Goal: Information Seeking & Learning: Learn about a topic

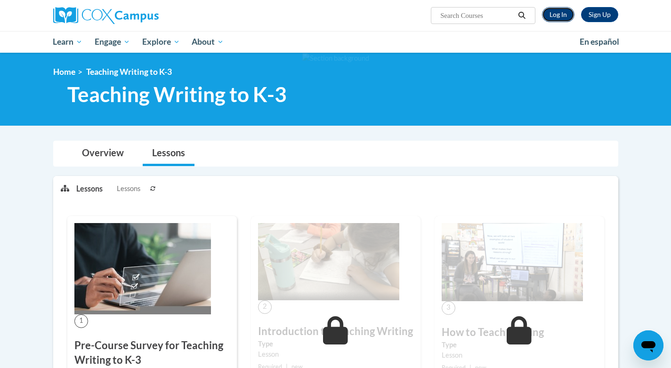
click at [554, 15] on link "Log In" at bounding box center [558, 14] width 33 height 15
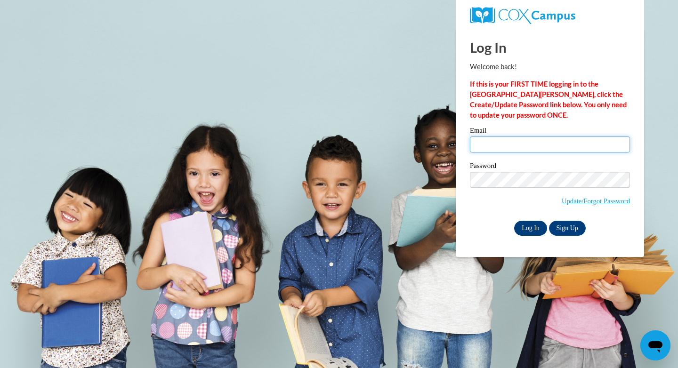
type input "aschulz@cambridge.k12.wi.us"
click at [527, 225] on input "Log In" at bounding box center [530, 228] width 33 height 15
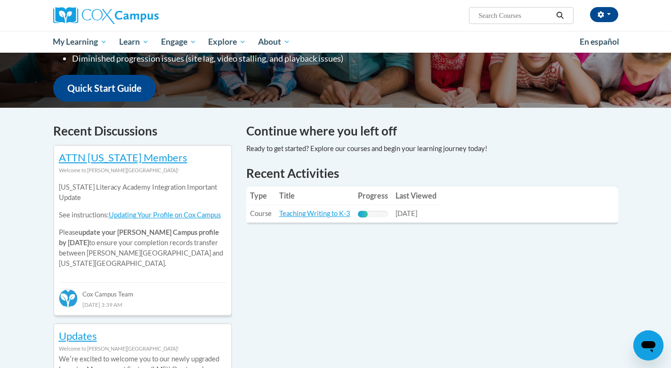
scroll to position [251, 0]
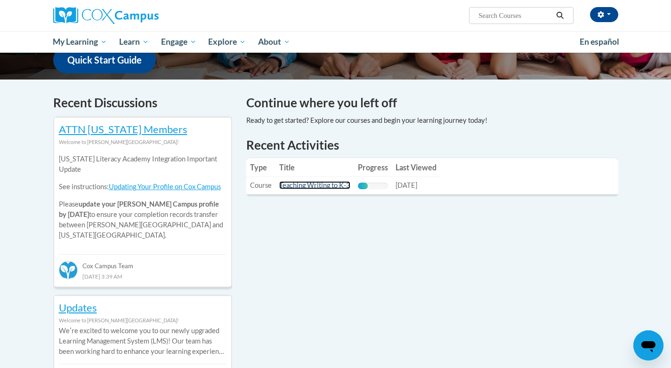
click at [324, 184] on link "Teaching Writing to K-3" at bounding box center [314, 185] width 71 height 8
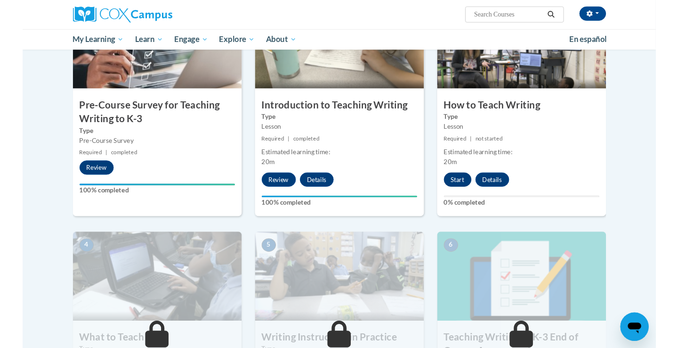
scroll to position [246, 0]
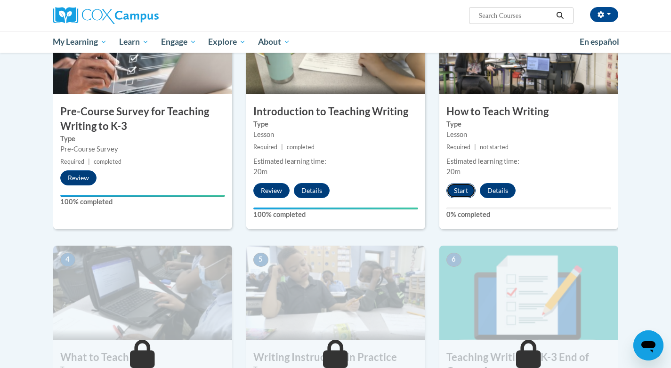
click at [465, 188] on button "Start" at bounding box center [461, 190] width 29 height 15
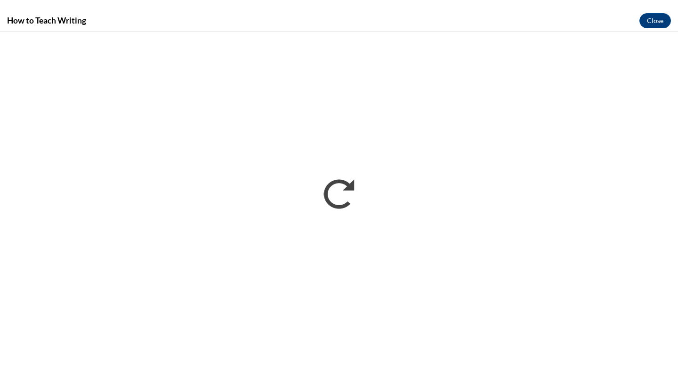
scroll to position [0, 0]
